Goal: Task Accomplishment & Management: Use online tool/utility

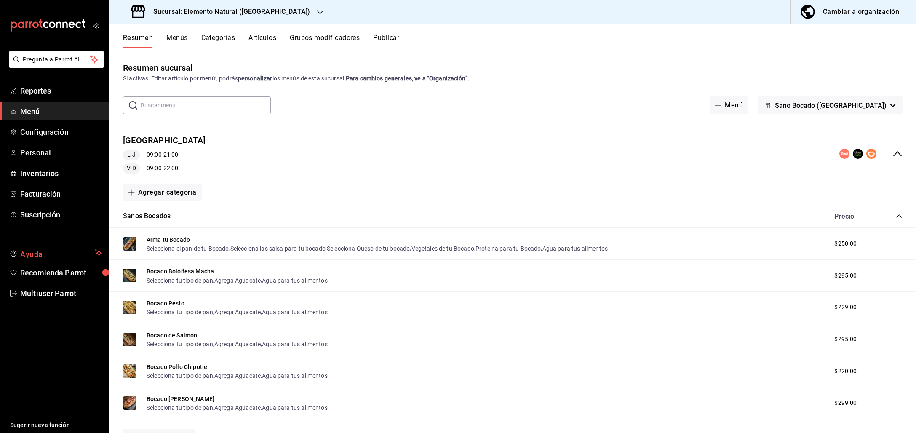
scroll to position [37, 0]
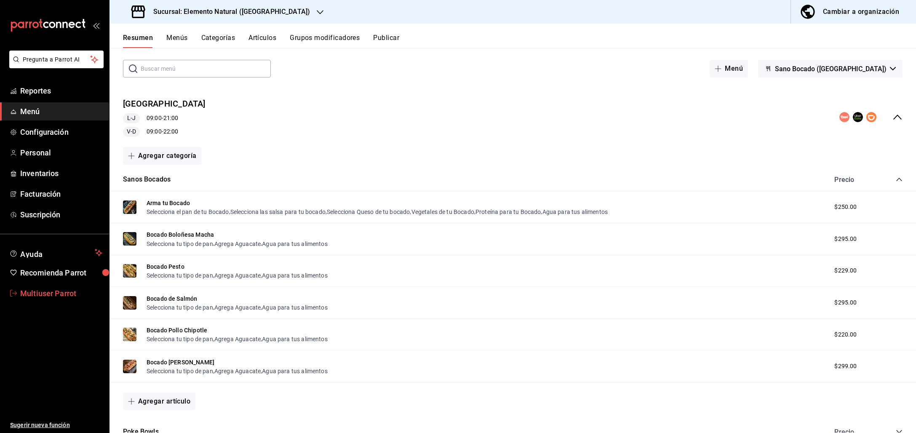
click at [57, 293] on span "Multiuser Parrot" at bounding box center [61, 293] width 82 height 11
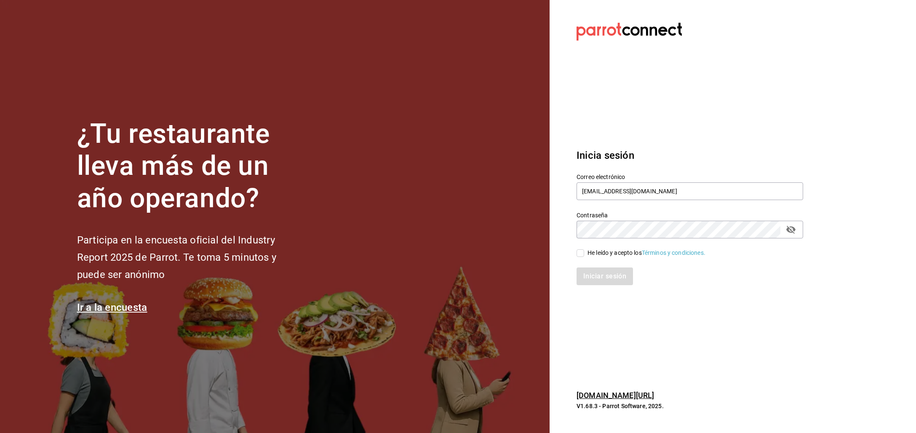
click at [608, 254] on div "He leído y acepto los Términos y condiciones." at bounding box center [646, 252] width 118 height 9
click at [584, 254] on input "He leído y acepto los Términos y condiciones." at bounding box center [580, 253] width 8 height 8
checkbox input "true"
click at [611, 280] on button "Iniciar sesión" at bounding box center [604, 276] width 57 height 18
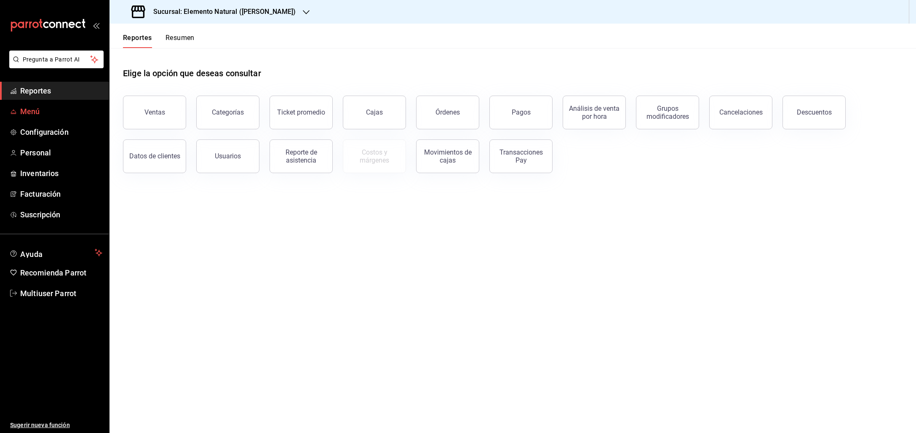
click at [42, 115] on span "Menú" at bounding box center [61, 111] width 82 height 11
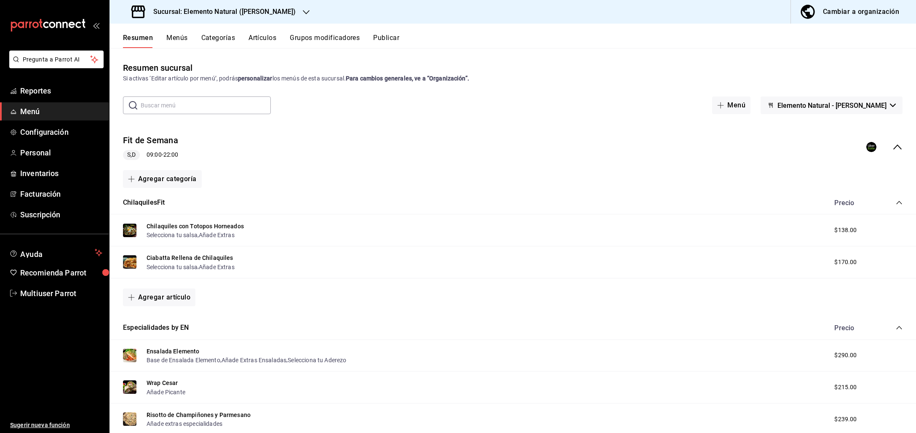
drag, startPoint x: 899, startPoint y: 147, endPoint x: 888, endPoint y: 147, distance: 10.5
click at [899, 147] on div "Fit de Semana S,D 09:00 - 22:00" at bounding box center [512, 147] width 806 height 39
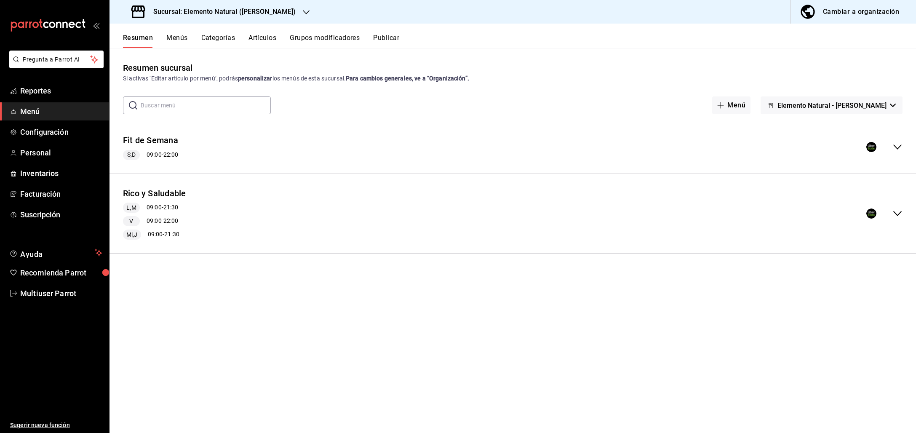
click at [379, 37] on button "Publicar" at bounding box center [386, 41] width 26 height 14
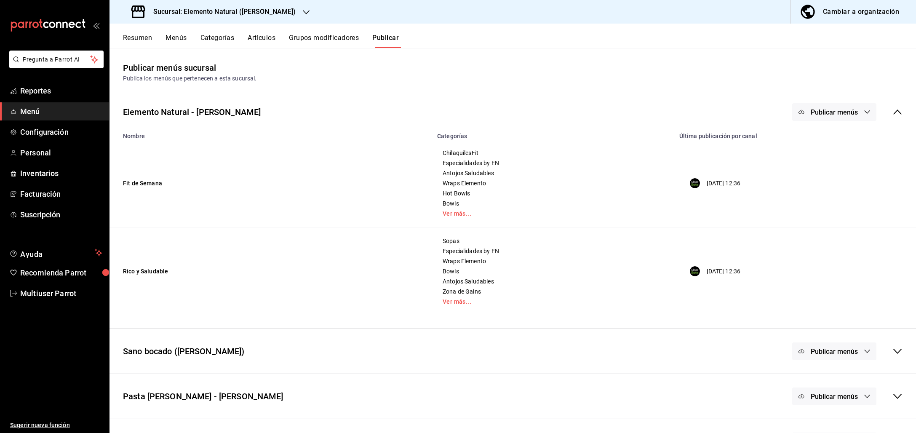
click at [893, 110] on icon at bounding box center [897, 111] width 8 height 5
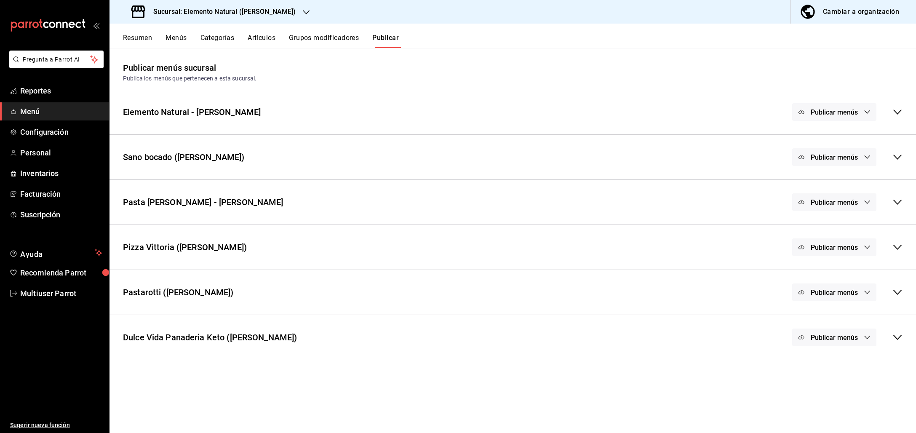
click at [901, 203] on icon at bounding box center [897, 202] width 10 height 10
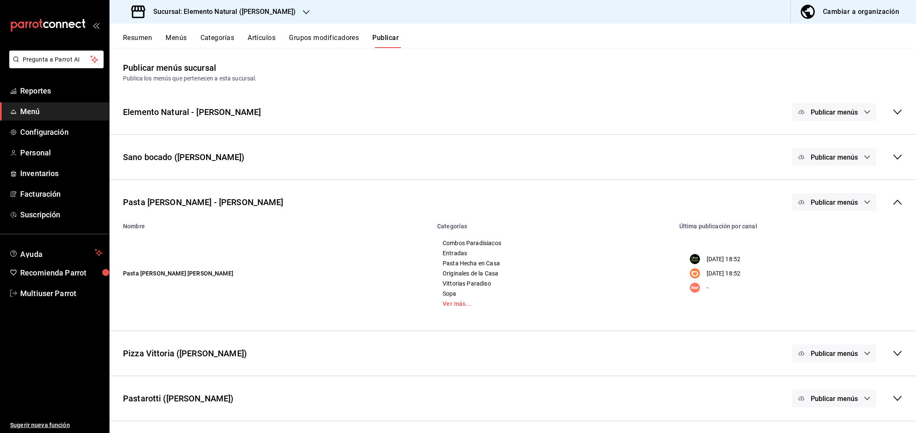
click at [829, 205] on span "Publicar menús" at bounding box center [833, 202] width 47 height 8
click at [824, 270] on div at bounding box center [814, 276] width 24 height 13
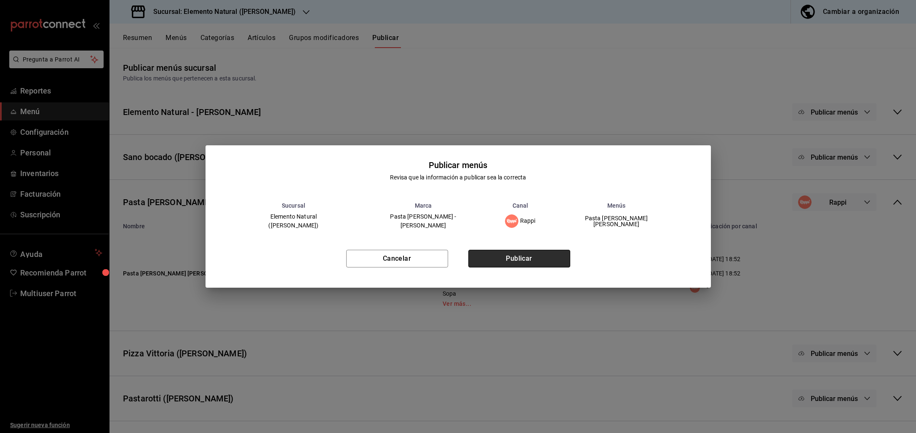
click at [531, 259] on button "Publicar" at bounding box center [519, 259] width 102 height 18
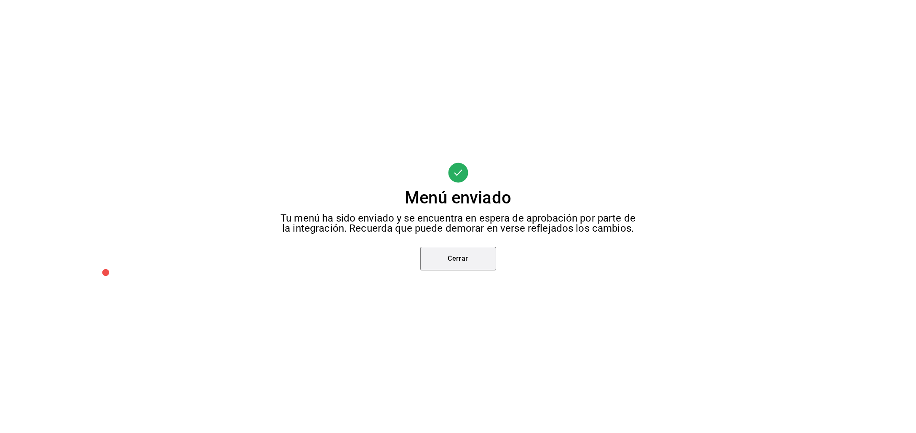
click at [469, 259] on button "Cerrar" at bounding box center [458, 259] width 76 height 24
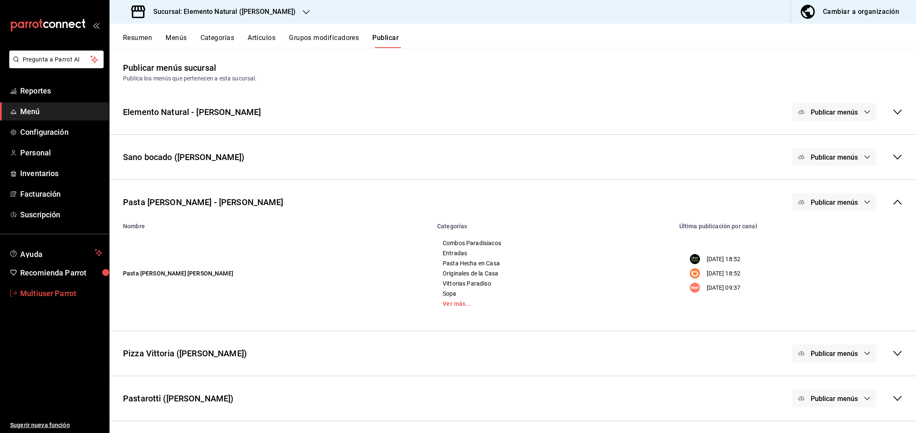
click at [53, 296] on span "Multiuser Parrot" at bounding box center [61, 293] width 82 height 11
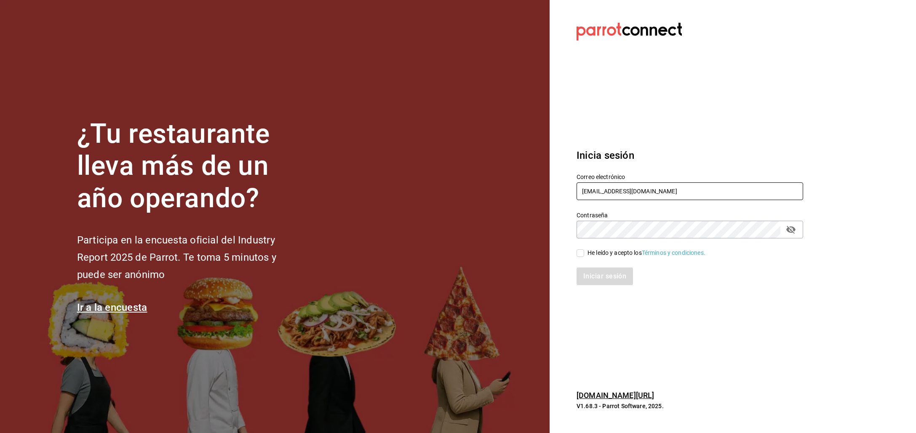
click at [587, 201] on div "Correo electrónico multiuser@elemento.com" at bounding box center [689, 187] width 227 height 28
click at [590, 193] on input "[EMAIL_ADDRESS][DOMAIN_NAME]" at bounding box center [689, 191] width 227 height 18
click at [611, 191] on input "[EMAIL_ADDRESS][DOMAIN_NAME]" at bounding box center [689, 191] width 227 height 18
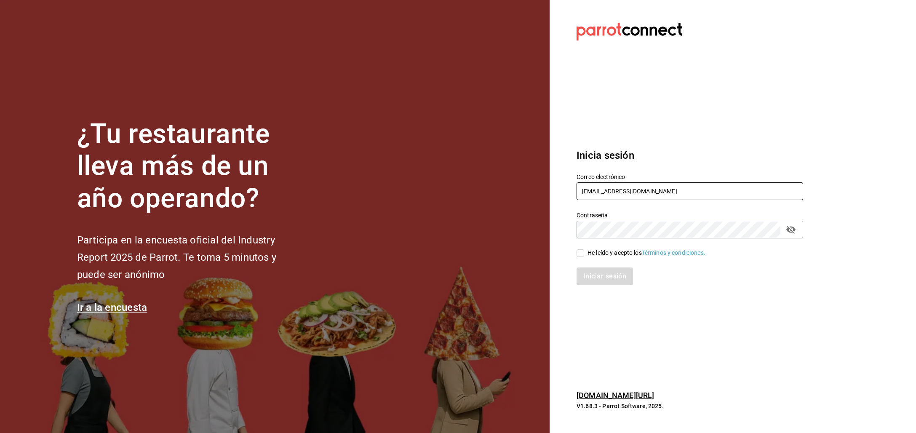
drag, startPoint x: 612, startPoint y: 191, endPoint x: 720, endPoint y: 190, distance: 107.8
click at [715, 190] on input "[EMAIL_ADDRESS][DOMAIN_NAME]" at bounding box center [689, 191] width 227 height 18
type input "multiuser@citywok.com"
click at [619, 249] on div "He leído y acepto los Términos y condiciones." at bounding box center [646, 252] width 118 height 9
click at [584, 249] on input "He leído y acepto los Términos y condiciones." at bounding box center [580, 253] width 8 height 8
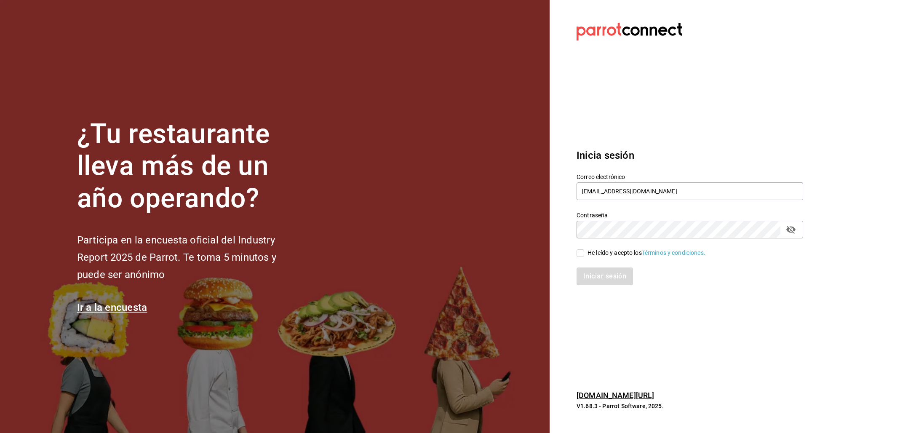
checkbox input "true"
click at [579, 280] on button "Iniciar sesión" at bounding box center [604, 276] width 57 height 18
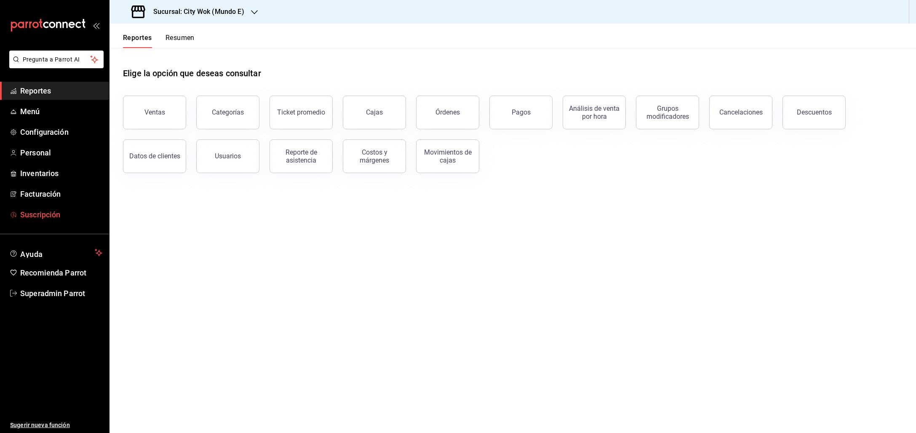
click at [40, 220] on link "Suscripción" at bounding box center [54, 214] width 109 height 18
